Goal: Find specific page/section: Find specific page/section

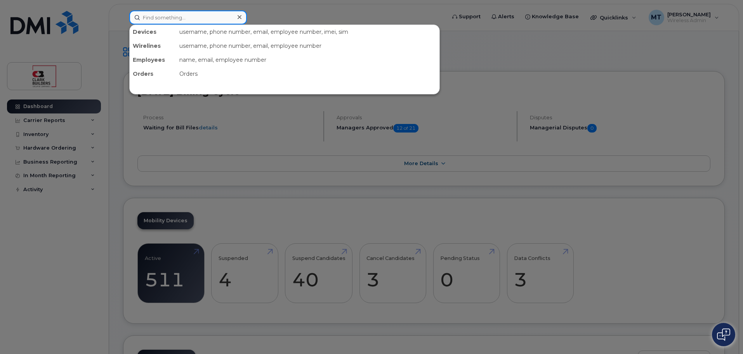
click at [190, 19] on input at bounding box center [188, 17] width 118 height 14
click at [276, 13] on div at bounding box center [371, 177] width 743 height 354
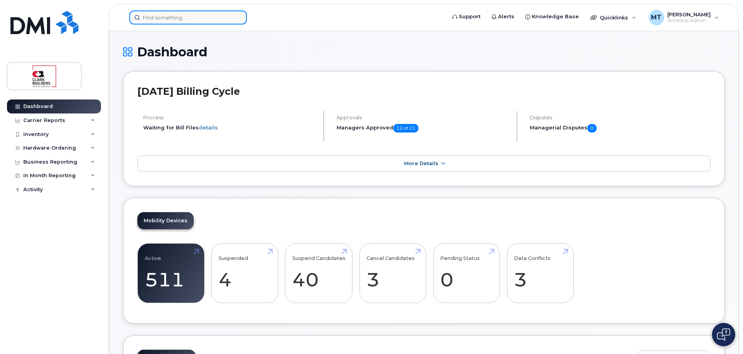
click at [223, 18] on input at bounding box center [188, 17] width 118 height 14
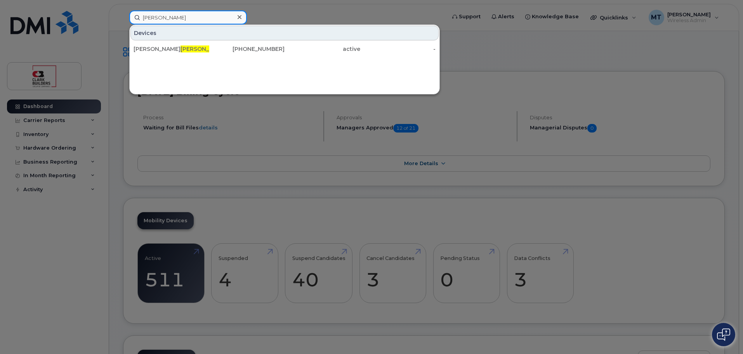
type input "[PERSON_NAME]"
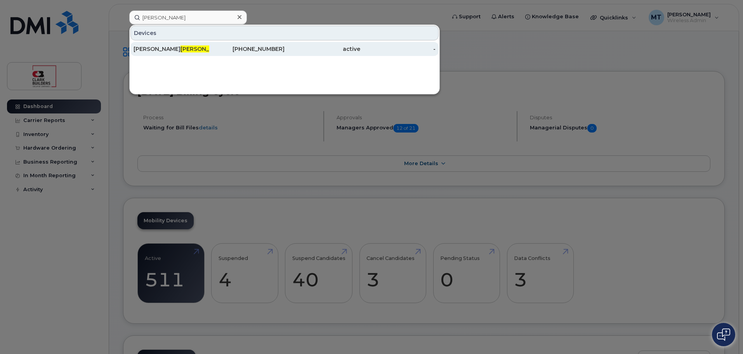
drag, startPoint x: 200, startPoint y: 38, endPoint x: 200, endPoint y: 45, distance: 7.0
click at [200, 38] on div "Devices" at bounding box center [284, 33] width 308 height 15
click at [200, 47] on div "[PERSON_NAME]" at bounding box center [172, 49] width 76 height 8
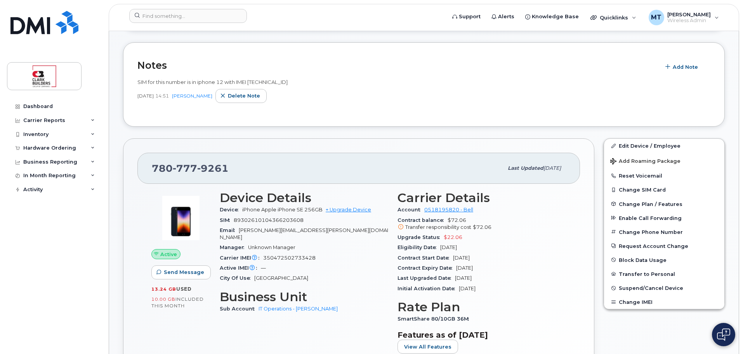
scroll to position [155, 0]
